Goal: Task Accomplishment & Management: Use online tool/utility

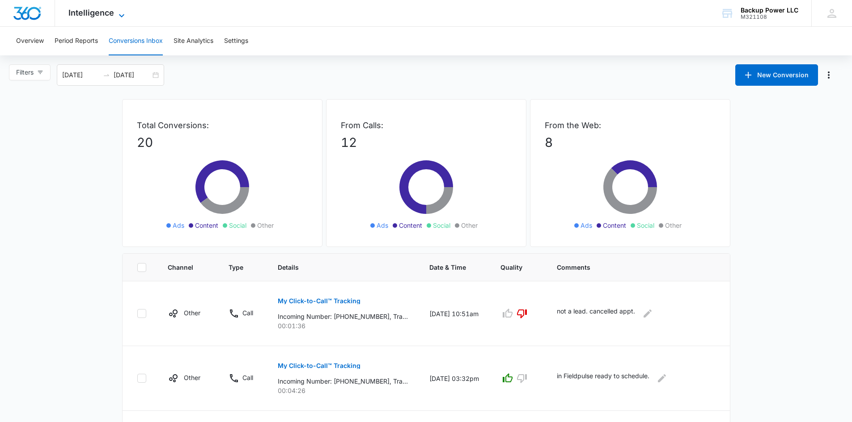
click at [93, 13] on span "Intelligence" at bounding box center [91, 12] width 46 height 9
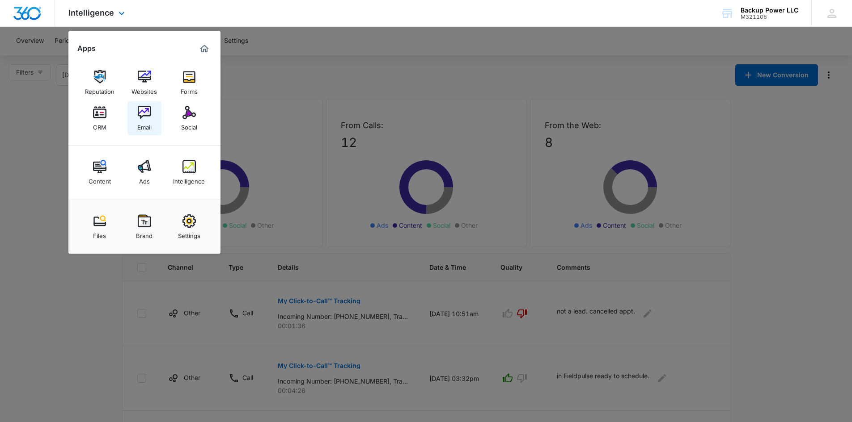
click at [139, 118] on img at bounding box center [144, 112] width 13 height 13
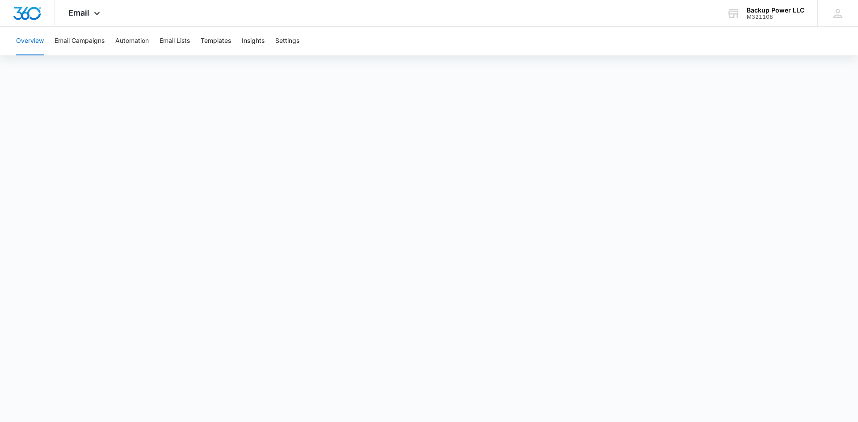
click at [22, 37] on button "Overview" at bounding box center [30, 41] width 28 height 29
click at [29, 40] on button "Overview" at bounding box center [30, 41] width 28 height 29
click at [81, 40] on button "Email Campaigns" at bounding box center [80, 41] width 50 height 29
click at [173, 44] on button "Email Lists" at bounding box center [175, 41] width 30 height 29
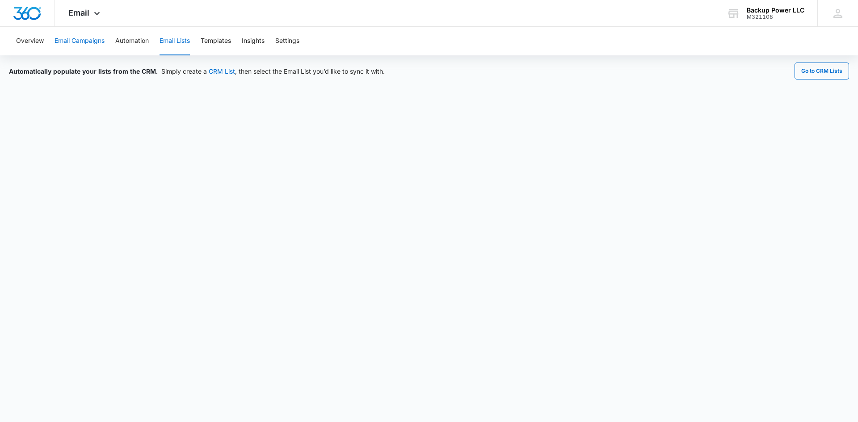
click at [95, 38] on button "Email Campaigns" at bounding box center [80, 41] width 50 height 29
